Goal: Task Accomplishment & Management: Manage account settings

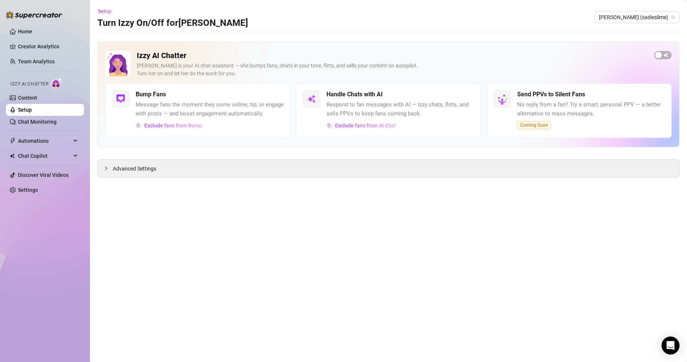
click at [40, 183] on ul "Home Creator Analytics Team Analytics Izzy AI Chatter Content Setup Chat Monito…" at bounding box center [45, 110] width 78 height 176
click at [38, 190] on link "Settings" at bounding box center [28, 190] width 20 height 6
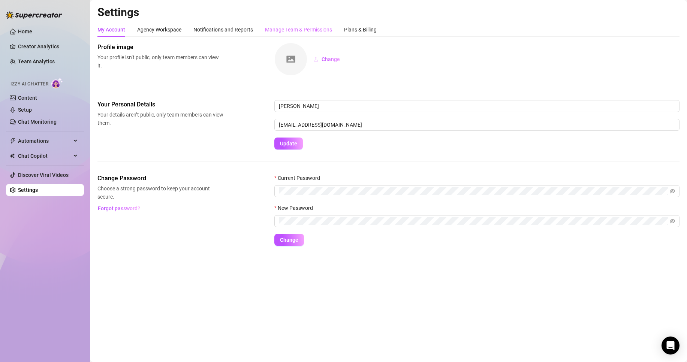
click at [293, 23] on div "Manage Team & Permissions" at bounding box center [298, 29] width 67 height 14
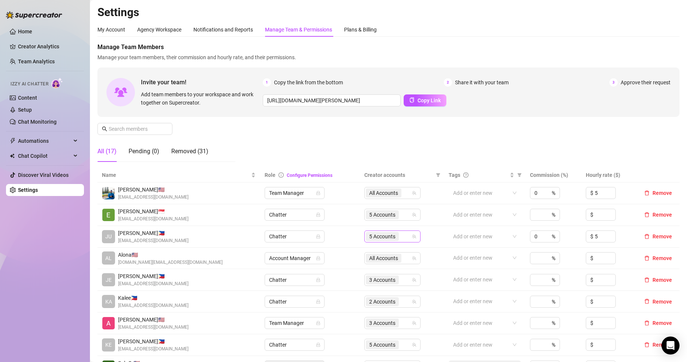
click at [369, 236] on span "5 Accounts" at bounding box center [382, 236] width 26 height 8
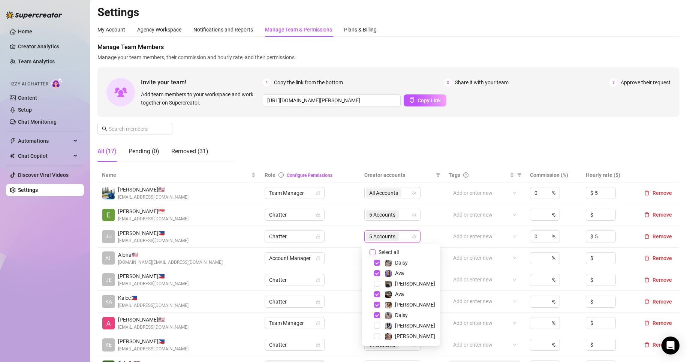
click at [389, 254] on span "Select all" at bounding box center [388, 252] width 26 height 8
click at [375, 254] on input "Select all" at bounding box center [372, 252] width 6 height 6
click at [392, 250] on span "Select all" at bounding box center [388, 252] width 26 height 8
click at [375, 250] on input "Select all" at bounding box center [372, 252] width 6 height 6
checkbox input "false"
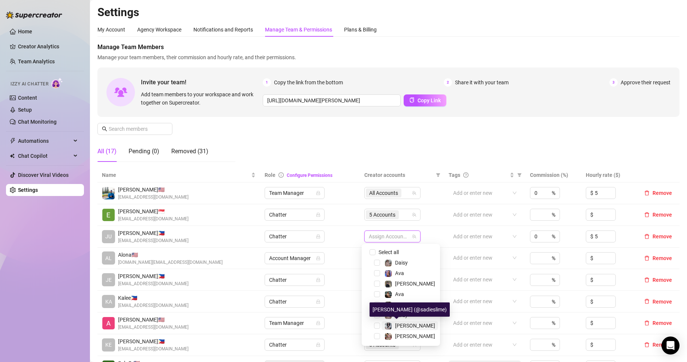
click at [401, 327] on span "Sadie" at bounding box center [415, 326] width 40 height 6
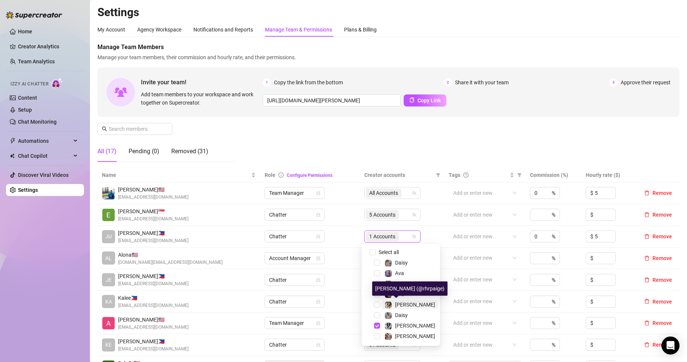
click at [402, 305] on span "Paige" at bounding box center [415, 305] width 40 height 6
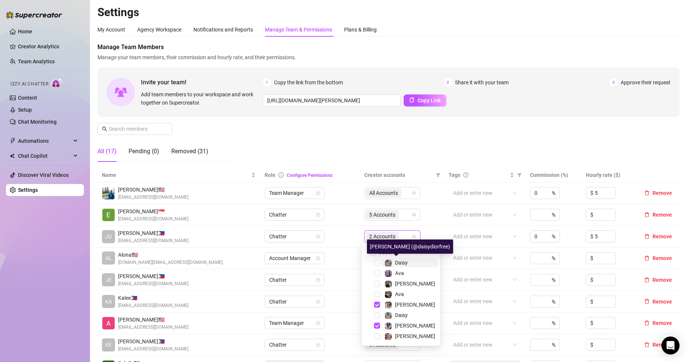
click at [397, 258] on div "Daisy" at bounding box center [401, 262] width 13 height 9
click at [400, 309] on div "Paige" at bounding box center [400, 304] width 75 height 9
click at [402, 314] on span "Daisy" at bounding box center [401, 315] width 13 height 6
click at [308, 147] on div "Manage Team Members Manage your team members, their commission and hourly rate,…" at bounding box center [388, 105] width 582 height 125
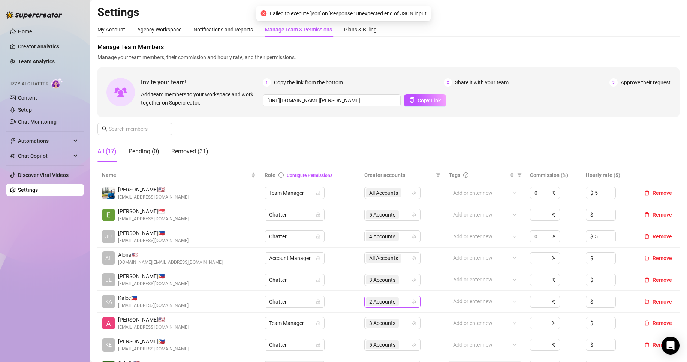
scroll to position [63, 0]
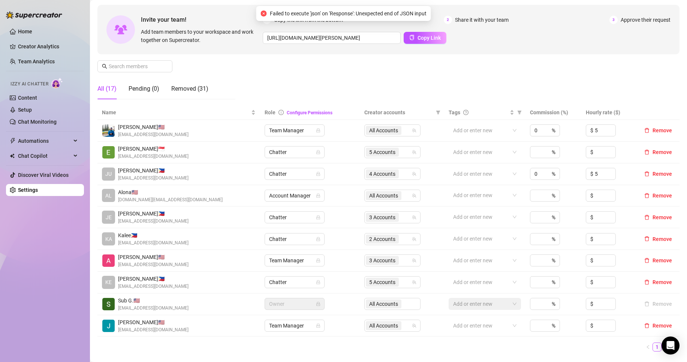
click at [662, 347] on link "2" at bounding box center [666, 347] width 8 height 8
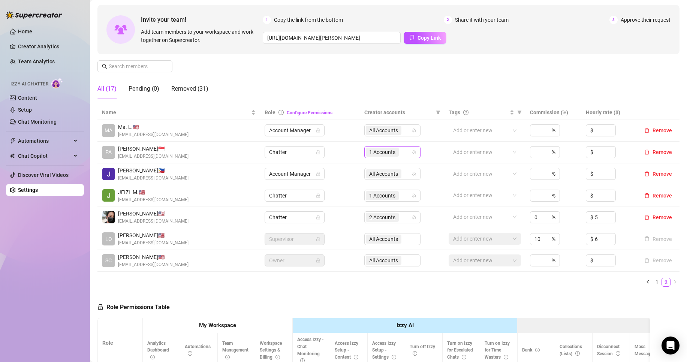
click at [374, 151] on span "1 Accounts" at bounding box center [382, 152] width 26 height 8
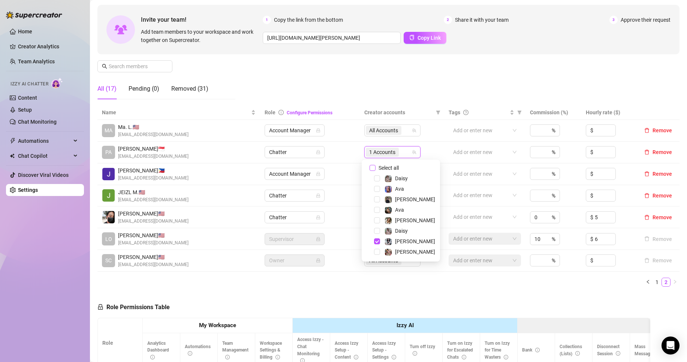
click at [380, 165] on span "Select all" at bounding box center [388, 168] width 26 height 8
click at [375, 165] on input "Select all" at bounding box center [372, 168] width 6 height 6
click at [380, 165] on span "Select all" at bounding box center [388, 168] width 26 height 8
click at [375, 165] on input "Select all" at bounding box center [372, 168] width 6 height 6
checkbox input "false"
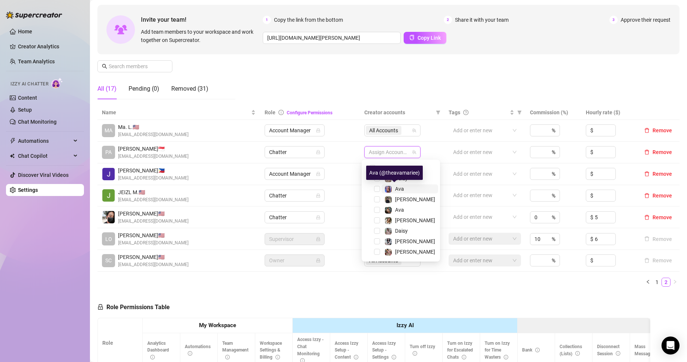
click at [402, 191] on span "Ava" at bounding box center [399, 189] width 9 height 6
click at [410, 199] on span "Anna" at bounding box center [409, 199] width 57 height 9
click at [405, 210] on span "Ava" at bounding box center [409, 209] width 57 height 9
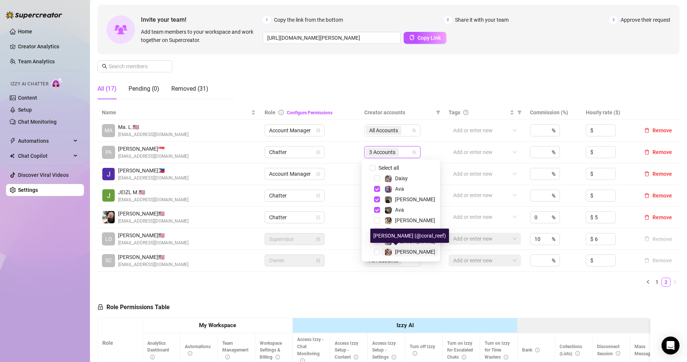
click at [402, 250] on span "Anna" at bounding box center [415, 252] width 40 height 6
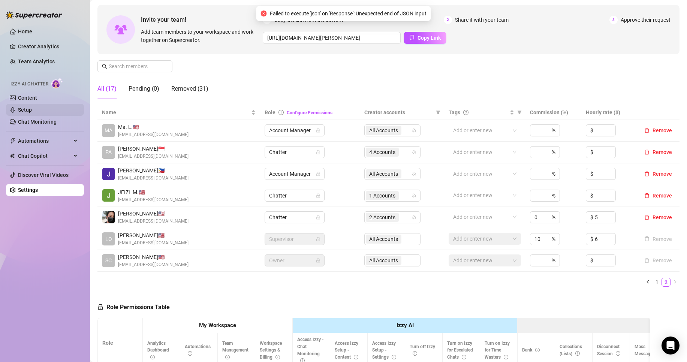
click at [32, 107] on link "Setup" at bounding box center [25, 110] width 14 height 6
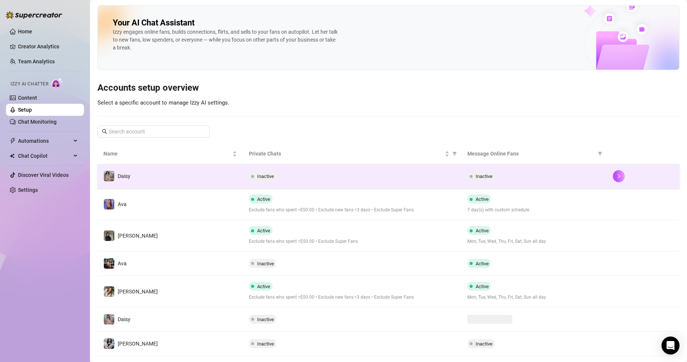
click at [369, 168] on td "Inactive" at bounding box center [352, 176] width 218 height 24
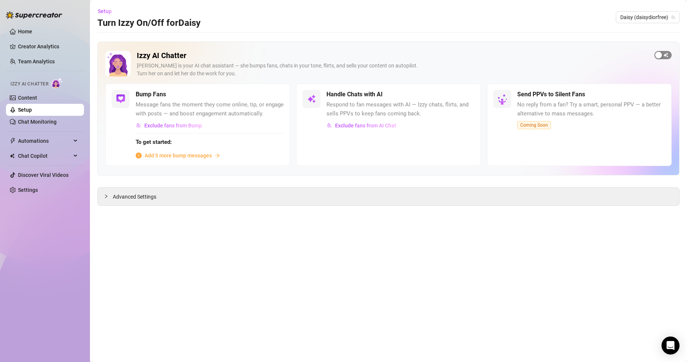
click at [661, 58] on div "button" at bounding box center [658, 55] width 7 height 7
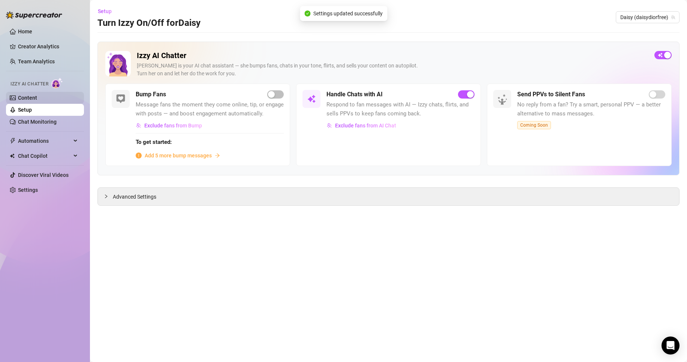
click at [37, 101] on link "Content" at bounding box center [27, 98] width 19 height 6
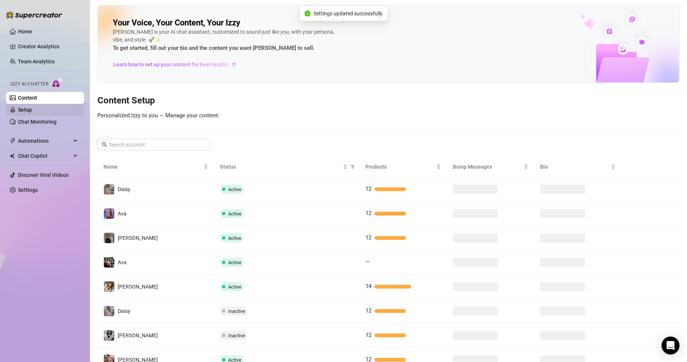
click at [32, 111] on link "Setup" at bounding box center [25, 110] width 14 height 6
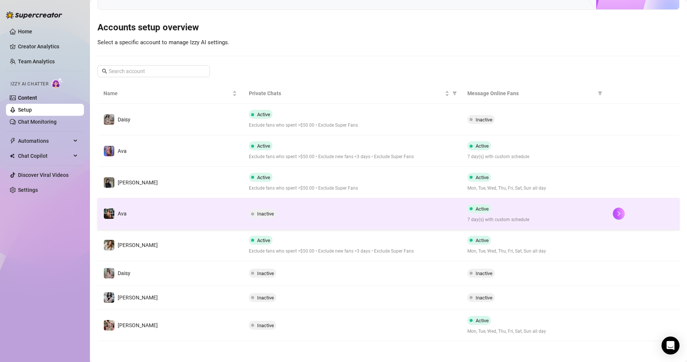
scroll to position [62, 0]
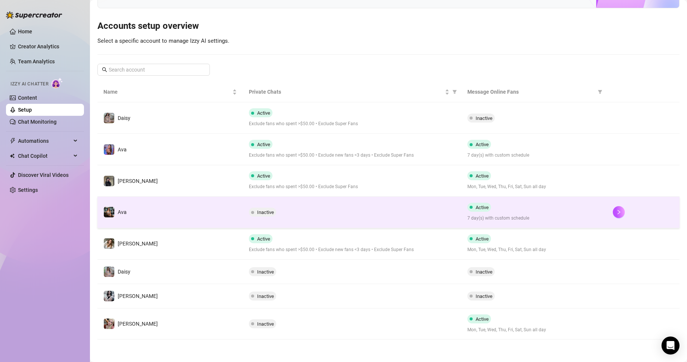
click at [391, 274] on div "Inactive" at bounding box center [352, 271] width 206 height 9
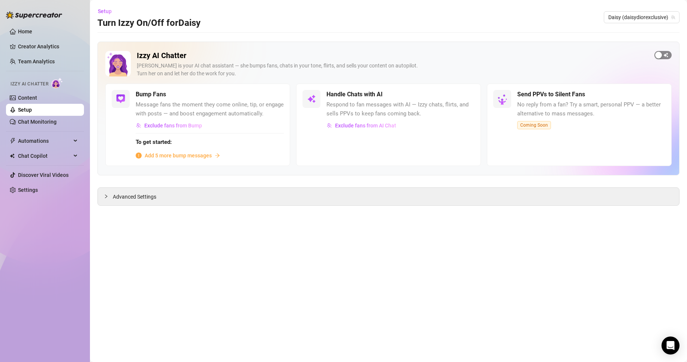
click at [663, 55] on span "button" at bounding box center [662, 55] width 17 height 8
click at [32, 109] on link "Setup" at bounding box center [25, 110] width 14 height 6
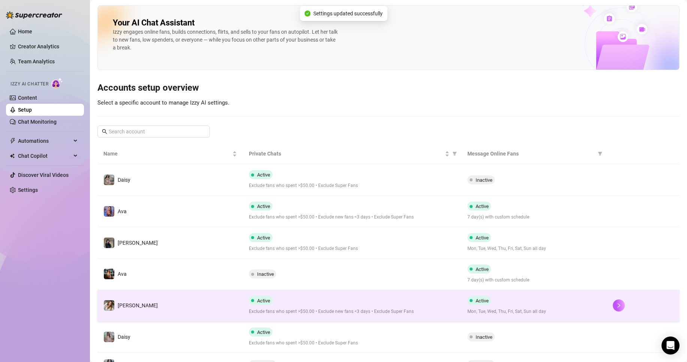
scroll to position [69, 0]
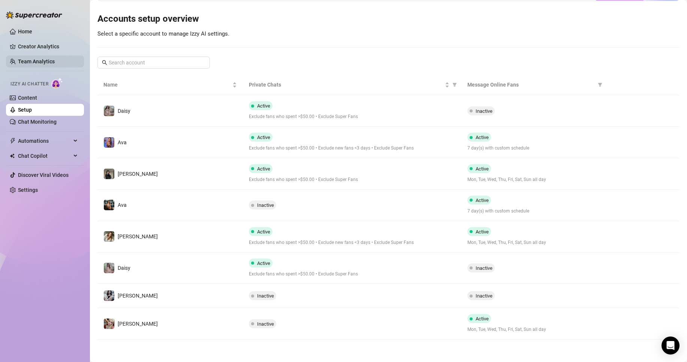
click at [55, 59] on link "Team Analytics" at bounding box center [36, 61] width 37 height 6
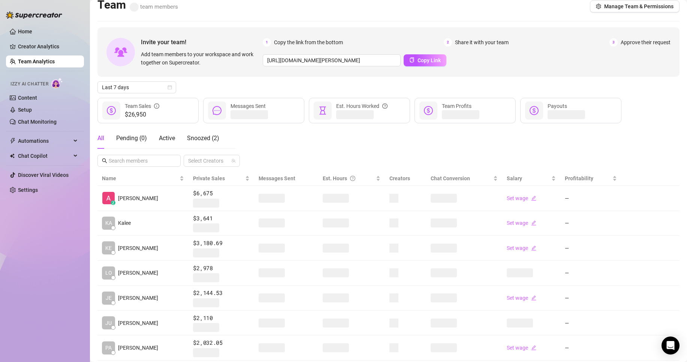
scroll to position [6, 0]
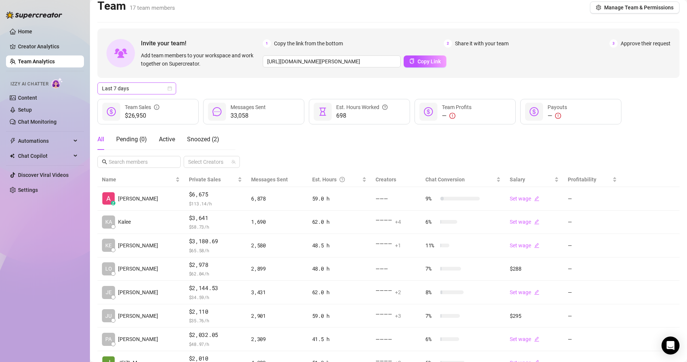
click at [153, 92] on span "Last 7 days" at bounding box center [137, 88] width 70 height 11
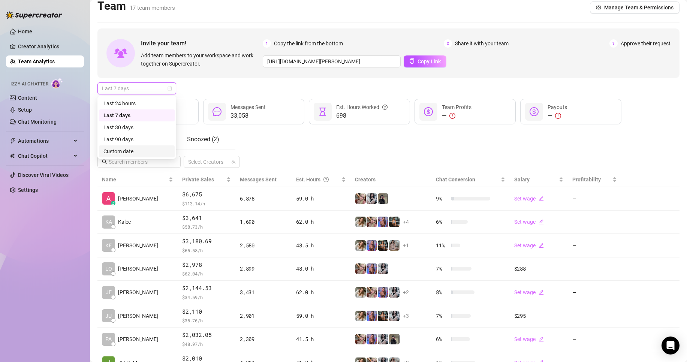
click at [162, 154] on div "Custom date" at bounding box center [136, 151] width 67 height 8
type input "2025-07-20"
type input "2025-08-20"
type input "2025-08-12"
type input "2025-08-19"
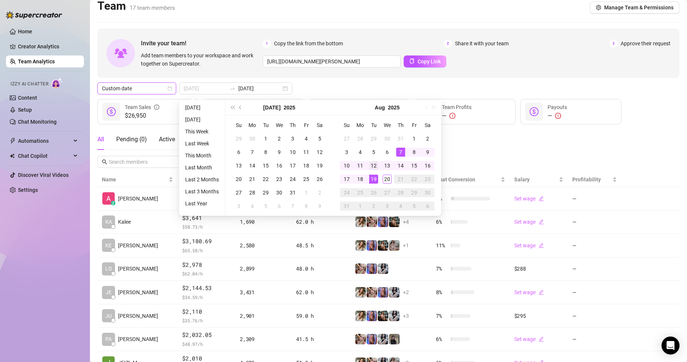
type input "2025-08-12"
click at [374, 163] on div "12" at bounding box center [373, 165] width 9 height 9
type input "2025-08-18"
click at [365, 175] on td "18" at bounding box center [359, 178] width 13 height 13
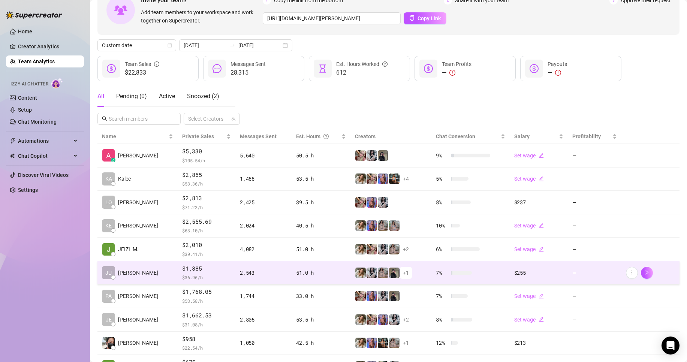
scroll to position [47, 0]
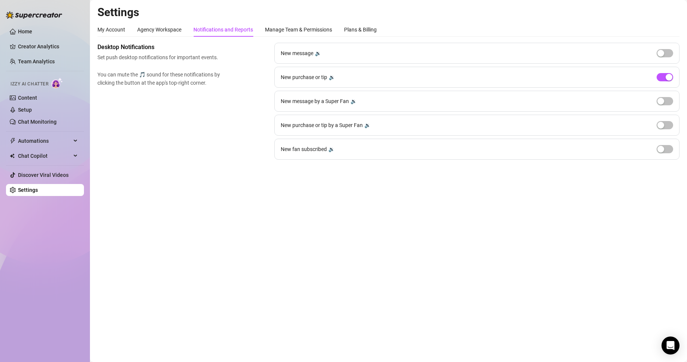
click at [665, 60] on div "New message 🔉" at bounding box center [476, 53] width 405 height 21
click at [667, 55] on span "button" at bounding box center [665, 53] width 16 height 8
click at [666, 55] on span "button" at bounding box center [665, 53] width 16 height 8
click at [664, 55] on div "button" at bounding box center [660, 53] width 7 height 7
click at [663, 76] on span "button" at bounding box center [665, 77] width 16 height 8
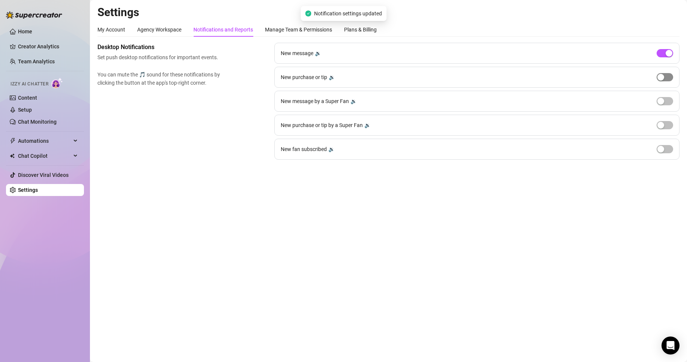
click at [663, 76] on div "button" at bounding box center [660, 77] width 7 height 7
click at [669, 54] on div "button" at bounding box center [669, 53] width 7 height 7
